Goal: Information Seeking & Learning: Learn about a topic

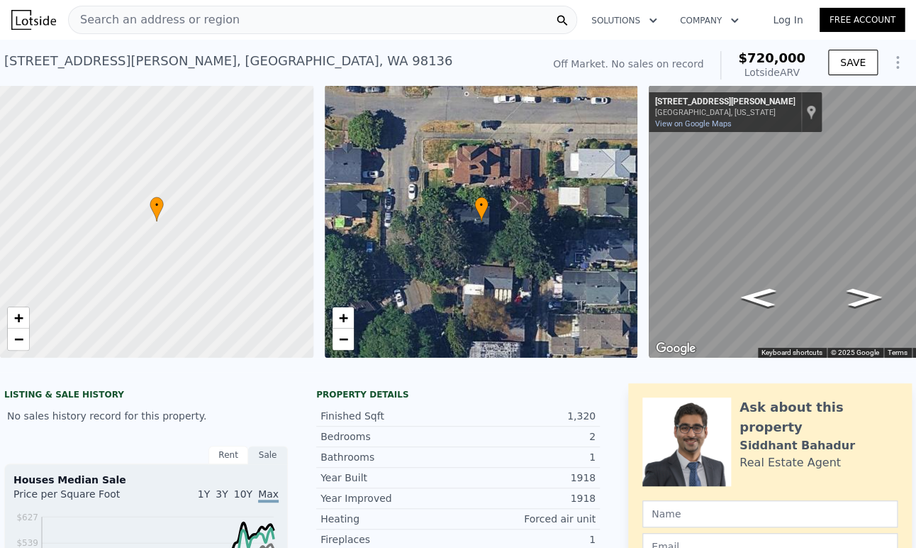
click at [250, 27] on div "Search an address or region" at bounding box center [322, 20] width 509 height 28
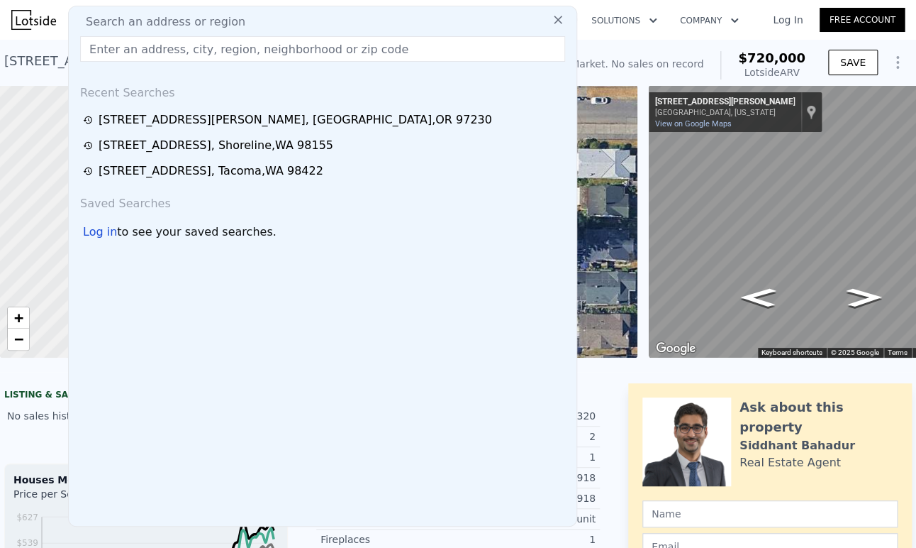
click at [246, 51] on input "text" at bounding box center [322, 49] width 485 height 26
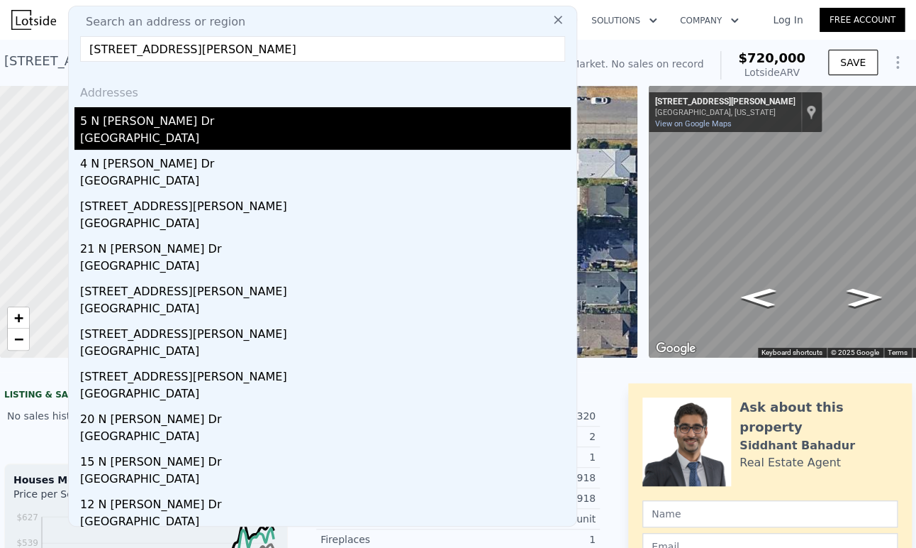
type input "[STREET_ADDRESS][PERSON_NAME]"
click at [233, 135] on div "[GEOGRAPHIC_DATA]" at bounding box center [325, 140] width 491 height 20
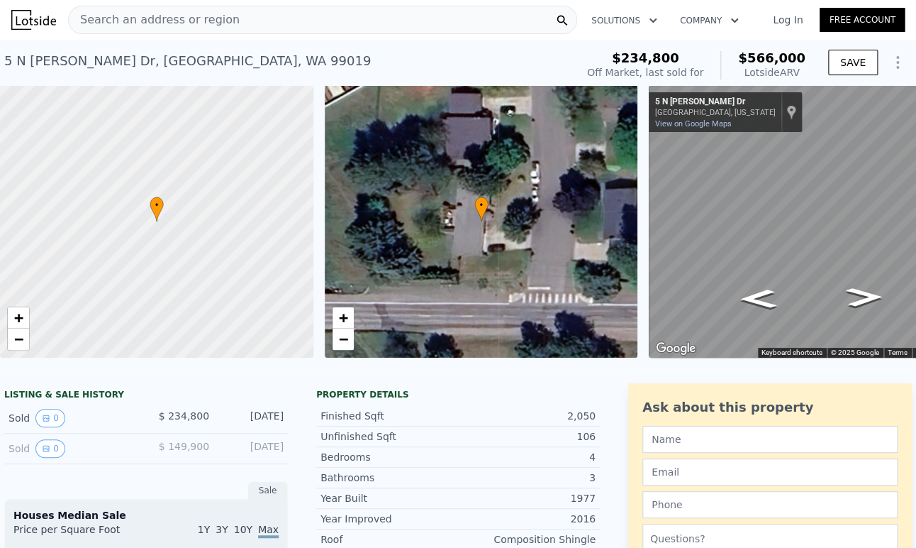
click at [382, 12] on div "Search an address or region" at bounding box center [322, 20] width 509 height 28
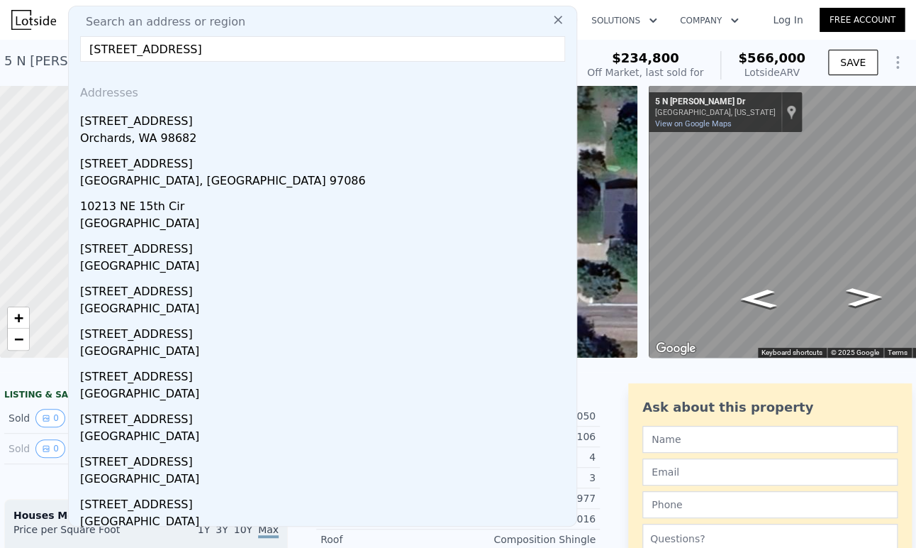
drag, startPoint x: 339, startPoint y: 51, endPoint x: 373, endPoint y: 67, distance: 37.8
click at [371, 64] on div "Search an address or region [STREET_ADDRESS][GEOGRAPHIC_DATA] Addresses [STREET…" at bounding box center [322, 266] width 509 height 521
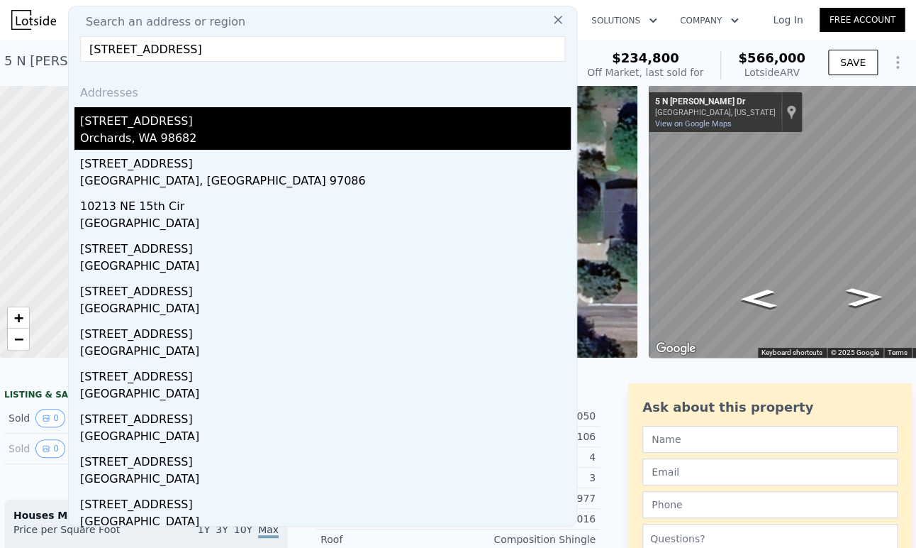
type input "[STREET_ADDRESS]"
click at [162, 123] on div "[STREET_ADDRESS]" at bounding box center [325, 118] width 491 height 23
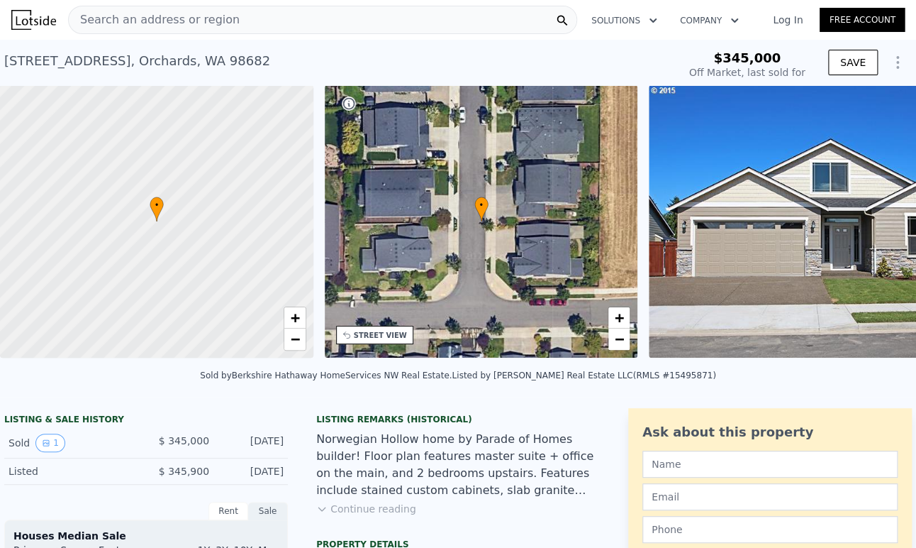
click at [440, 21] on div "Search an address or region" at bounding box center [322, 20] width 509 height 28
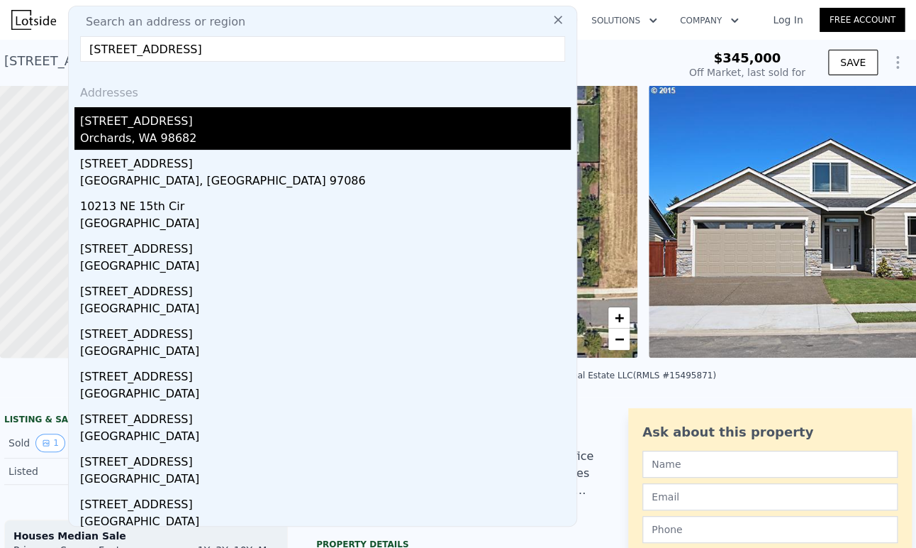
type input "[STREET_ADDRESS]"
click at [142, 145] on div "Orchards, WA 98682" at bounding box center [325, 140] width 491 height 20
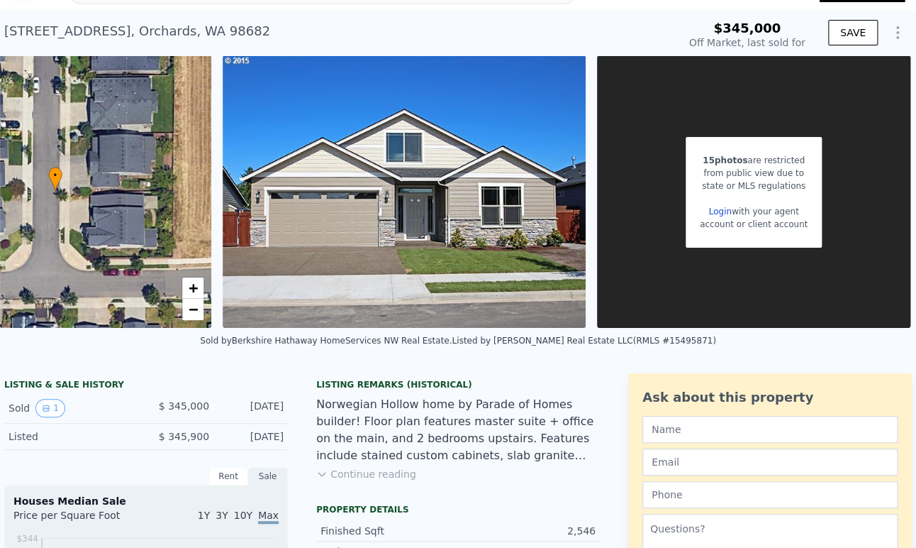
scroll to position [5, 0]
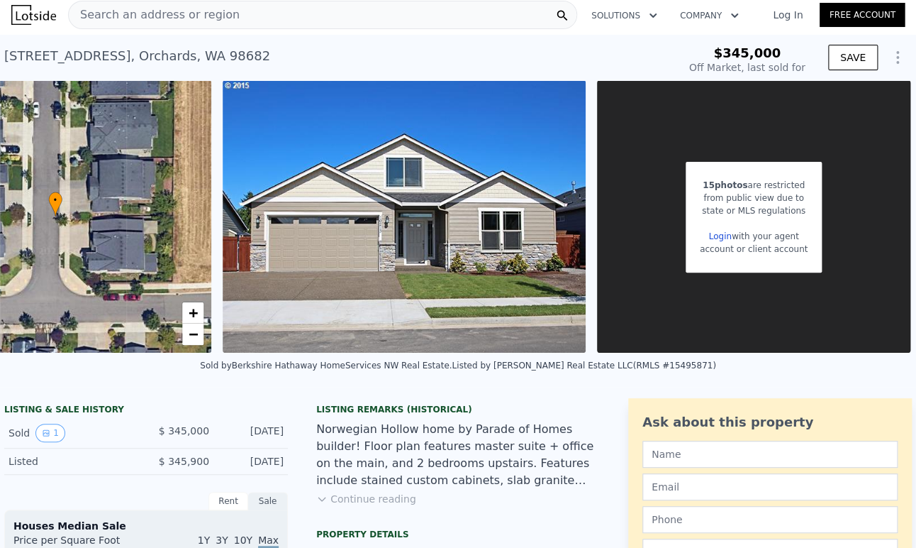
click at [306, 13] on div "Search an address or region" at bounding box center [322, 15] width 509 height 28
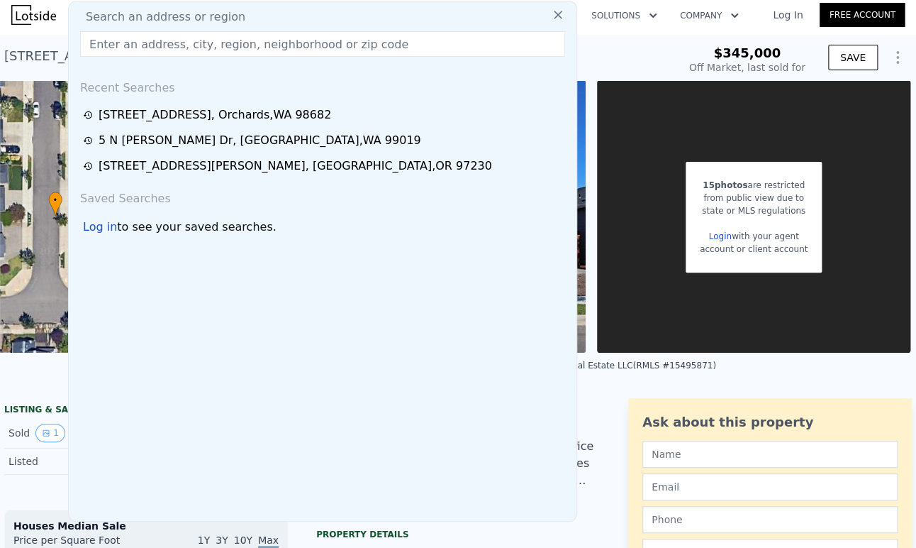
click at [246, 44] on input "text" at bounding box center [322, 44] width 485 height 26
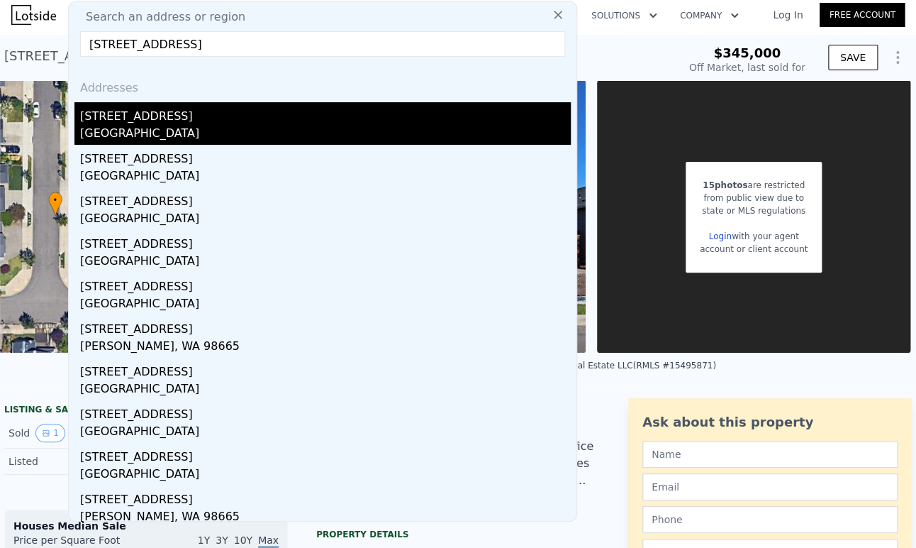
type input "[STREET_ADDRESS]"
click at [148, 113] on div "[STREET_ADDRESS]" at bounding box center [325, 113] width 491 height 23
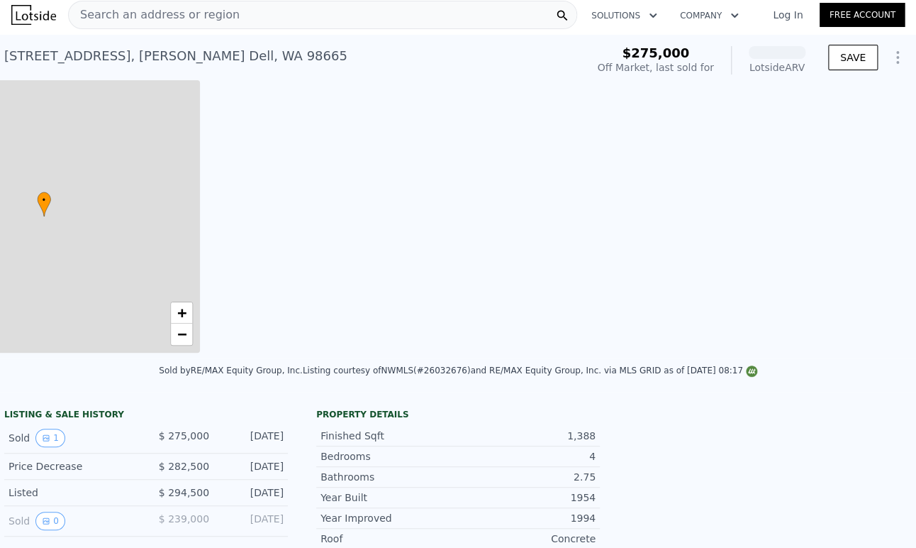
scroll to position [0, 330]
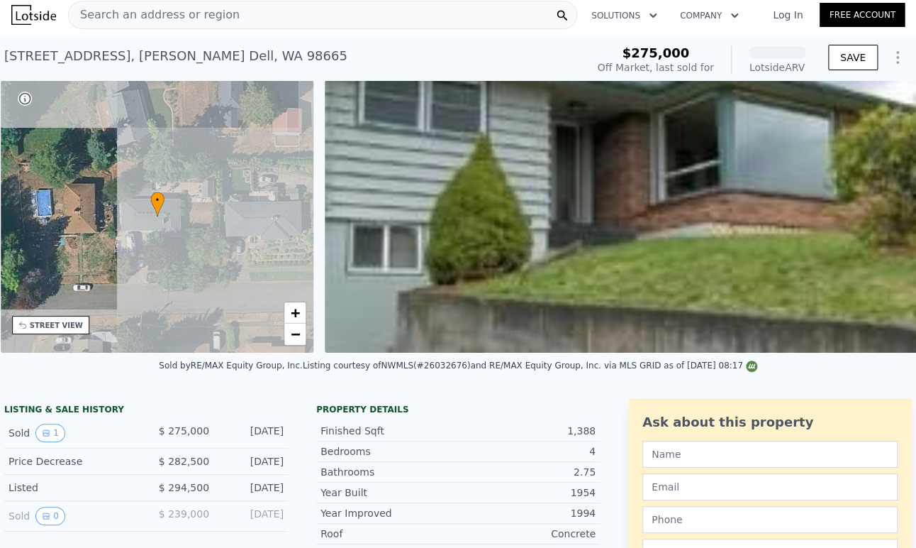
click at [260, 17] on div "Search an address or region" at bounding box center [322, 15] width 509 height 28
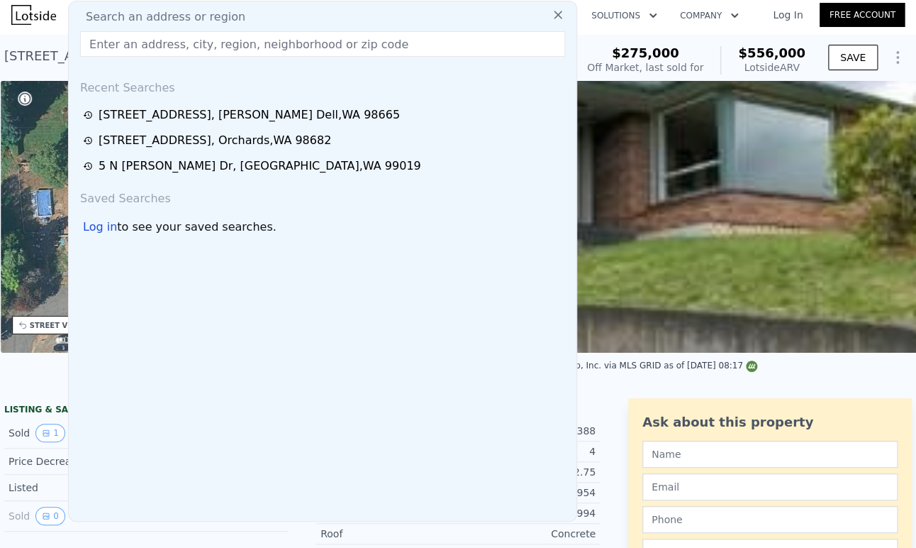
drag, startPoint x: 260, startPoint y: 17, endPoint x: 209, endPoint y: 40, distance: 55.9
click at [209, 40] on input "text" at bounding box center [322, 44] width 485 height 26
paste input "[STREET_ADDRESS]"
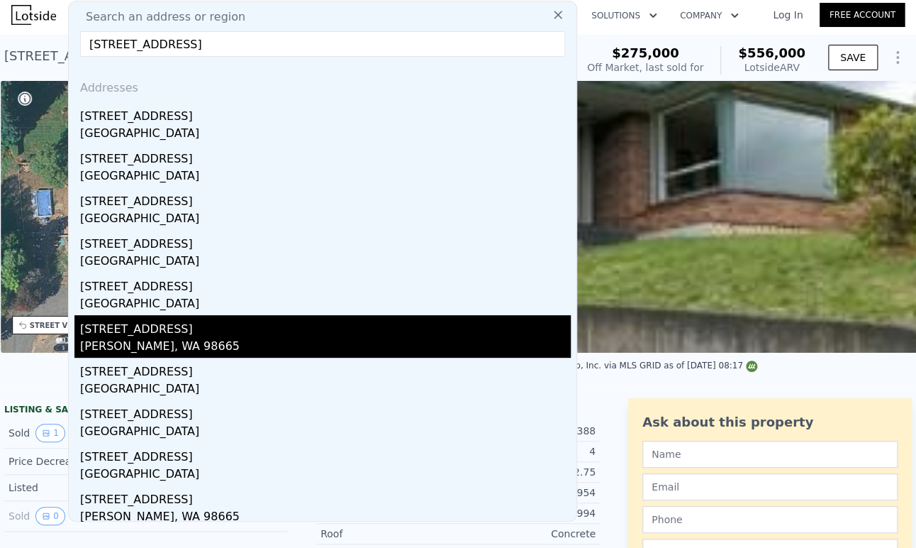
type input "[STREET_ADDRESS]"
click at [160, 348] on div "[PERSON_NAME], WA 98665" at bounding box center [325, 348] width 491 height 20
